Goal: Find specific page/section: Find specific page/section

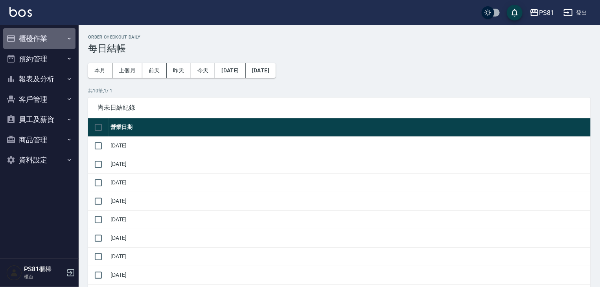
click at [24, 34] on button "櫃檯作業" at bounding box center [39, 38] width 72 height 20
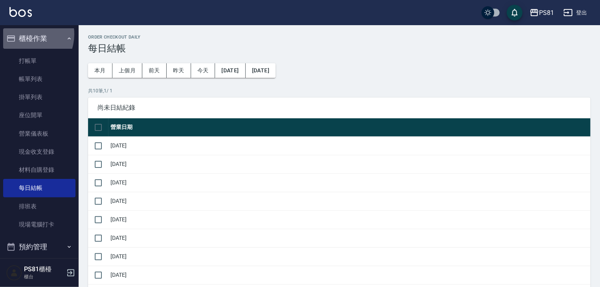
click at [24, 34] on button "櫃檯作業" at bounding box center [39, 38] width 72 height 20
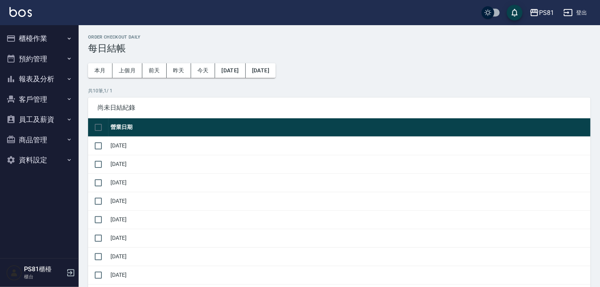
click at [38, 83] on button "報表及分析" at bounding box center [39, 79] width 72 height 20
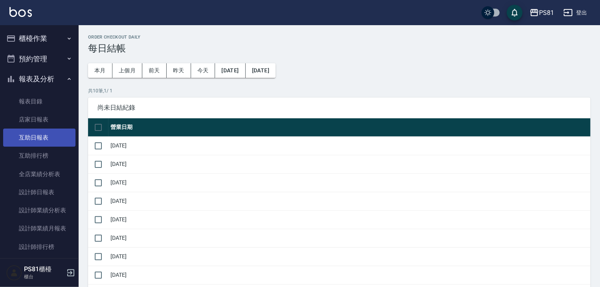
click at [46, 135] on link "互助日報表" at bounding box center [39, 138] width 72 height 18
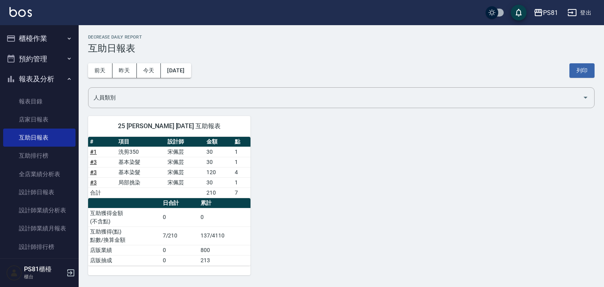
click at [60, 78] on button "報表及分析" at bounding box center [39, 79] width 72 height 20
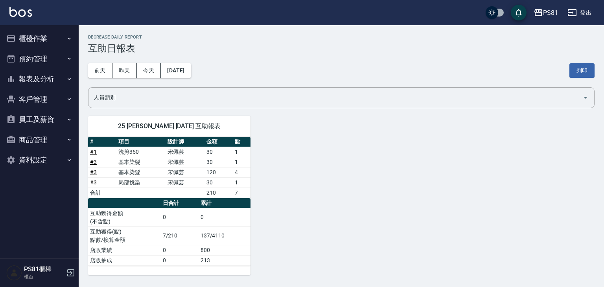
click at [50, 40] on button "櫃檯作業" at bounding box center [39, 38] width 72 height 20
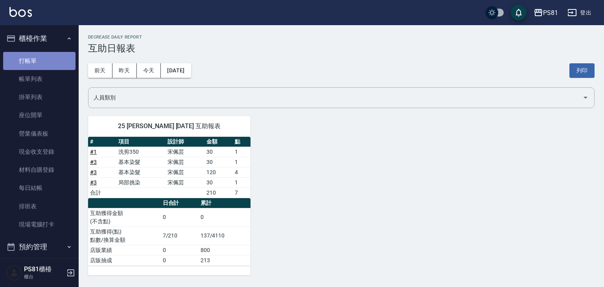
click at [55, 54] on link "打帳單" at bounding box center [39, 61] width 72 height 18
